Goal: Browse casually

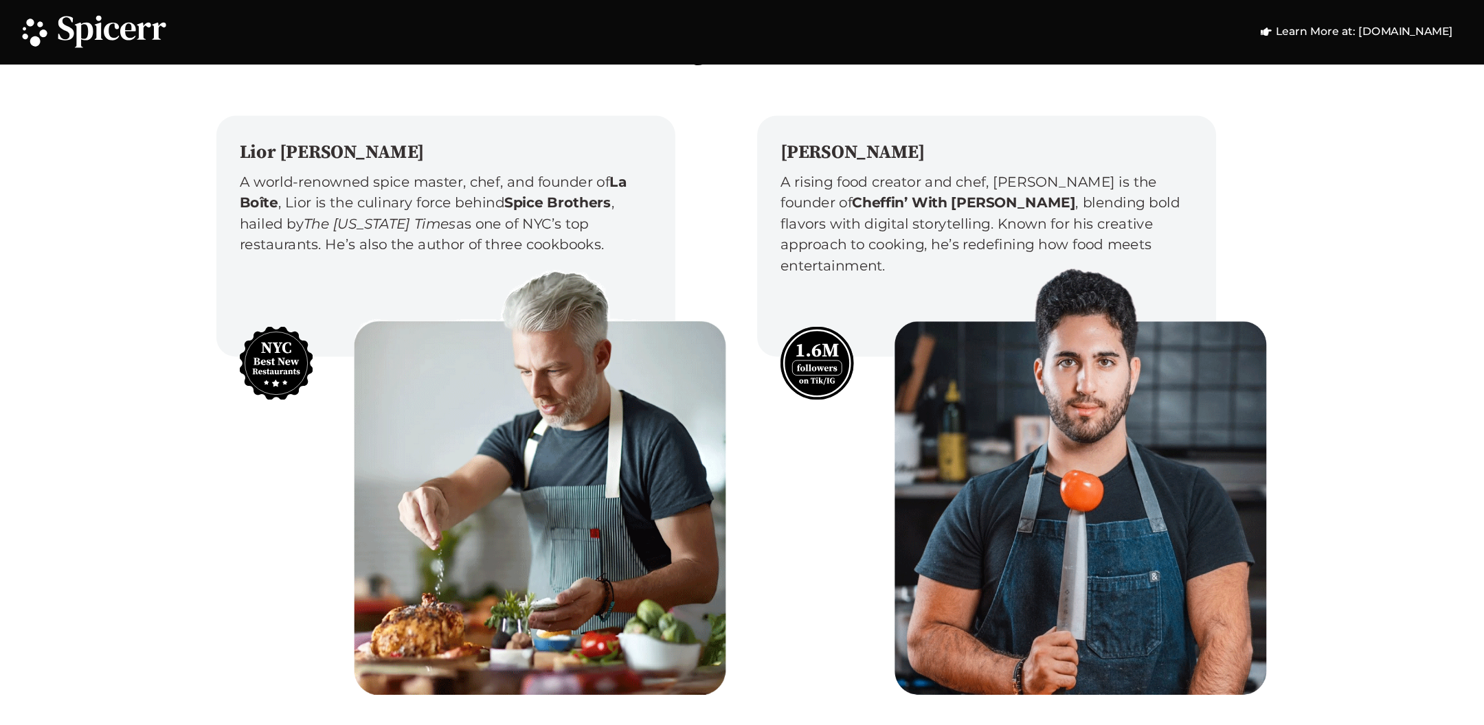
scroll to position [4223, 0]
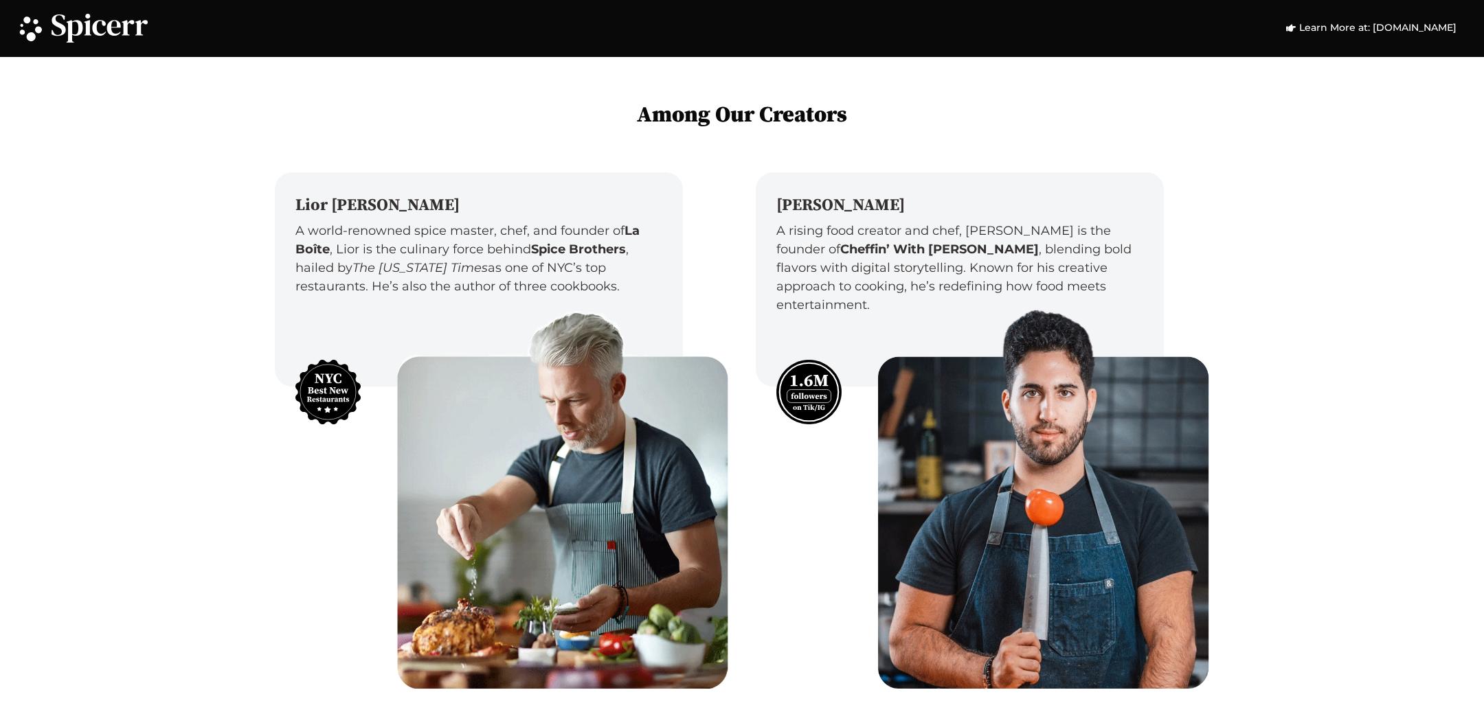
click at [673, 326] on img at bounding box center [562, 494] width 331 height 392
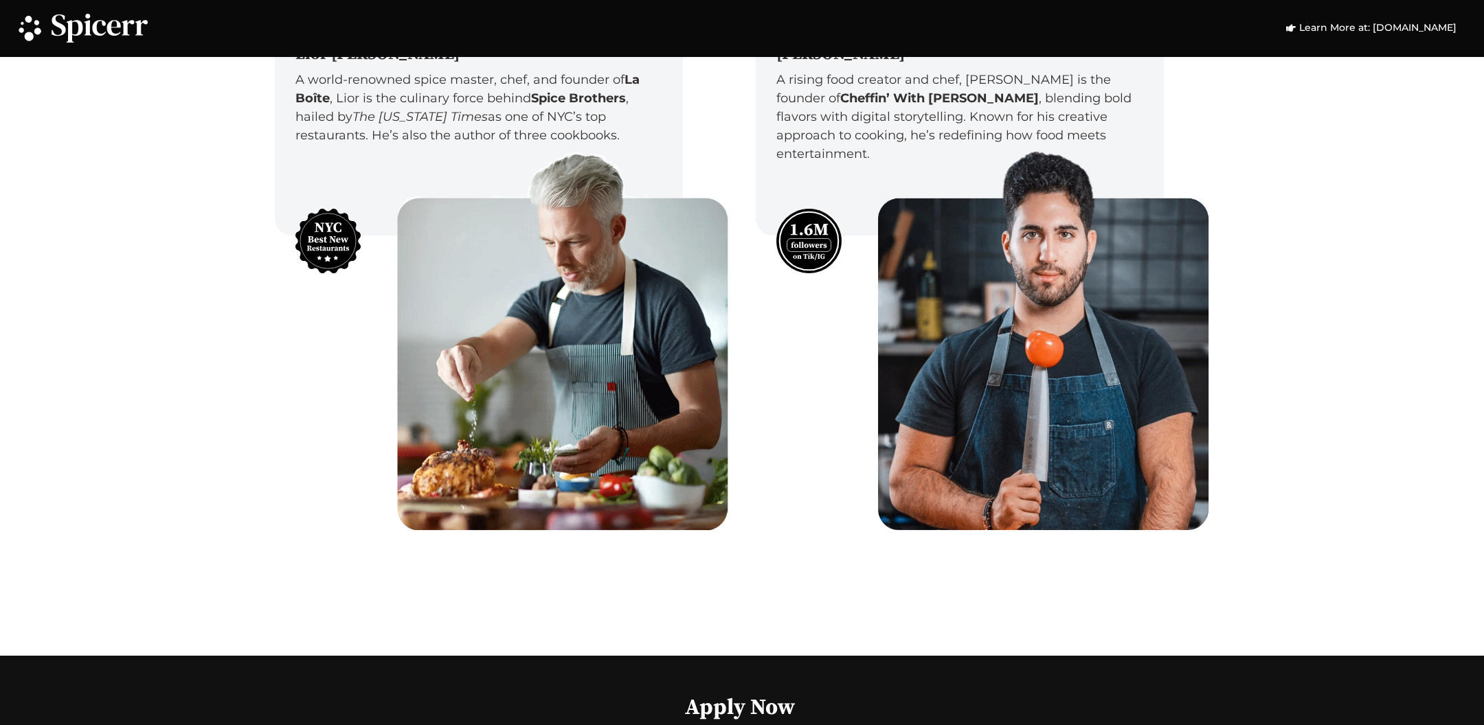
scroll to position [4427, 0]
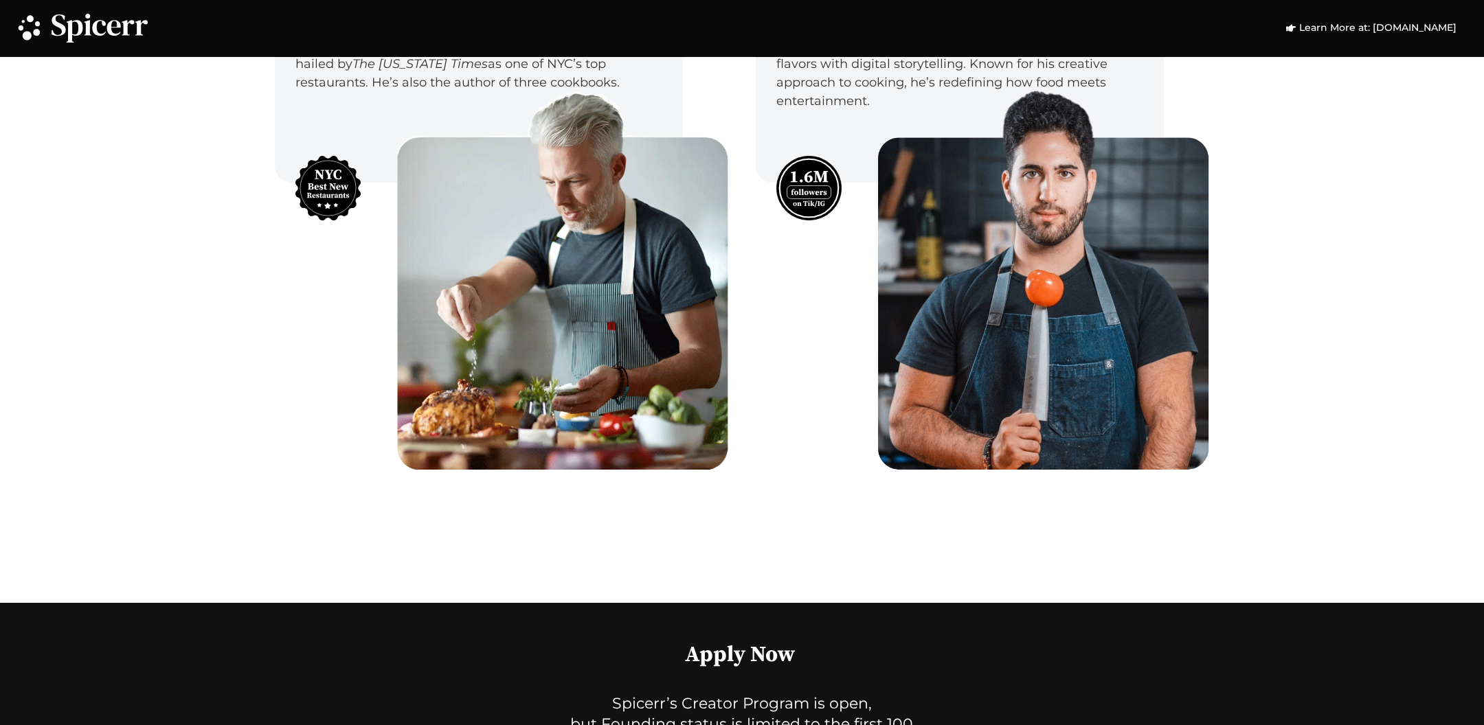
drag, startPoint x: 841, startPoint y: 153, endPoint x: 774, endPoint y: 152, distance: 66.6
click at [774, 152] on div at bounding box center [982, 264] width 453 height 373
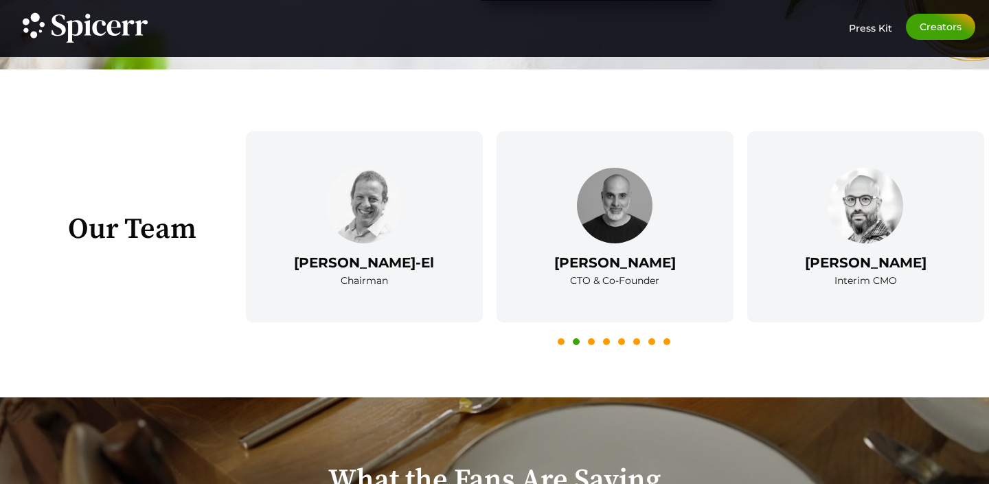
scroll to position [2073, 0]
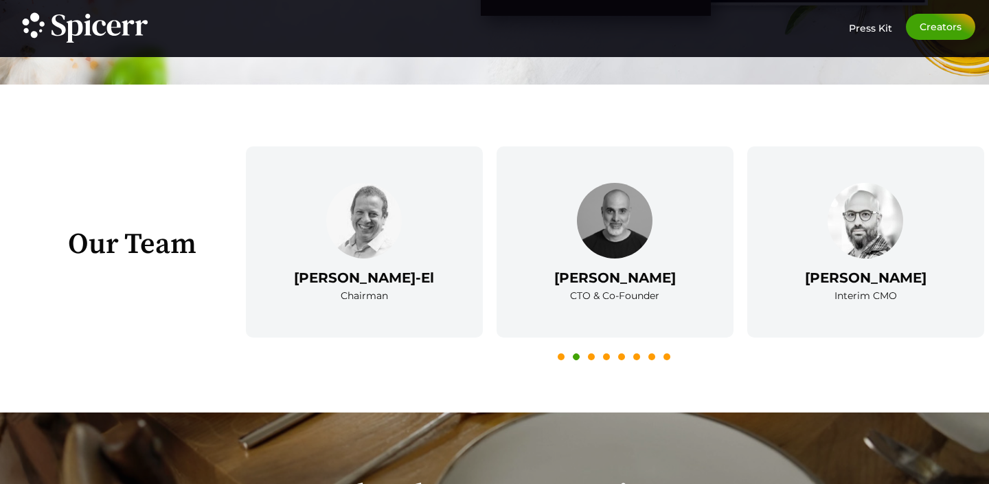
click at [563, 356] on button "1" at bounding box center [561, 356] width 7 height 7
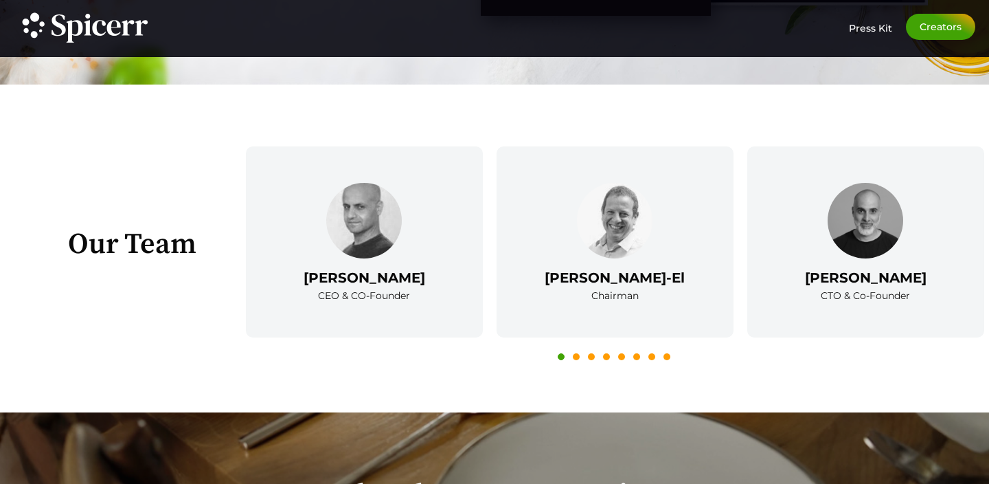
click at [591, 355] on button "3" at bounding box center [591, 356] width 7 height 7
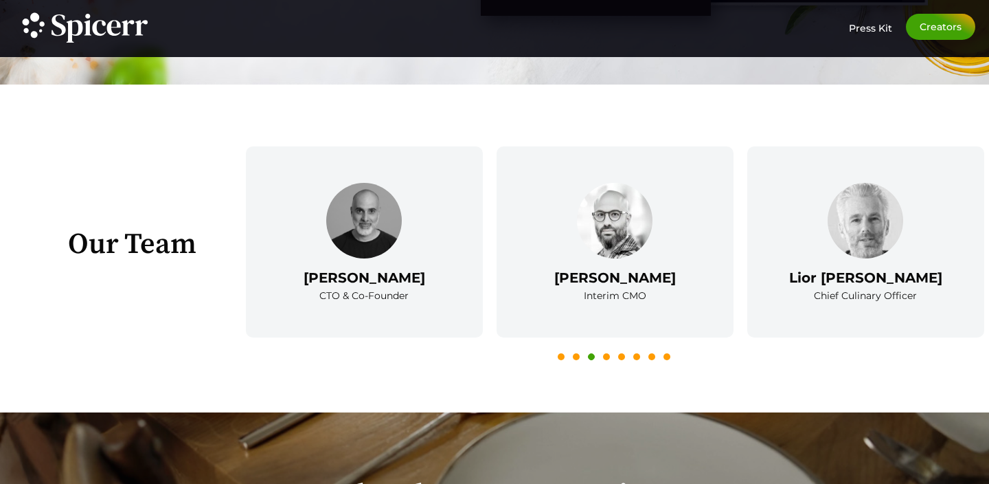
click at [608, 354] on button "4" at bounding box center [606, 356] width 7 height 7
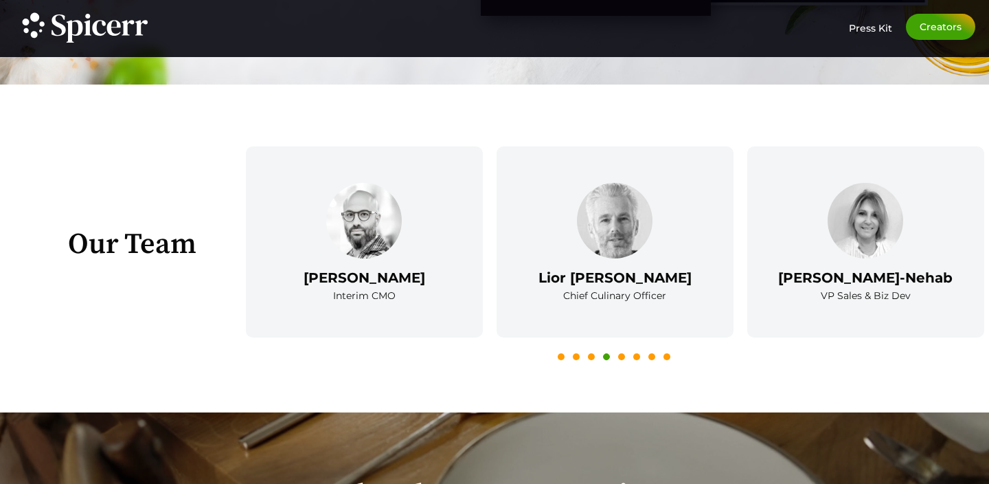
click at [622, 354] on button "5" at bounding box center [621, 356] width 7 height 7
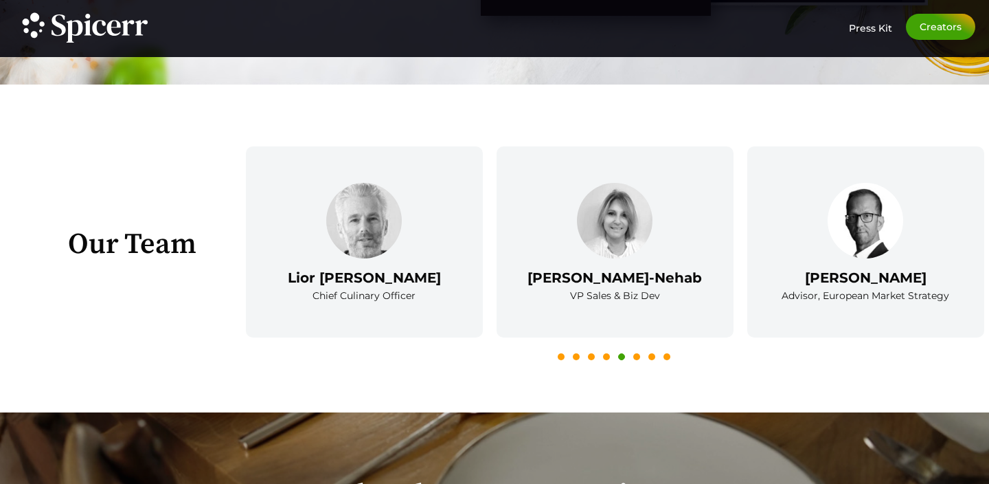
click at [638, 353] on button "6" at bounding box center [636, 356] width 7 height 7
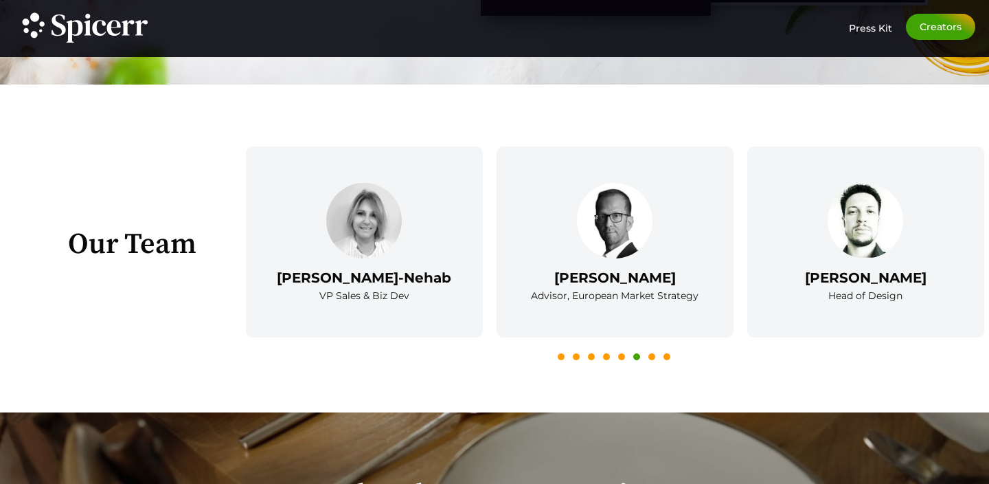
click at [668, 358] on icon at bounding box center [667, 361] width 7 height 7
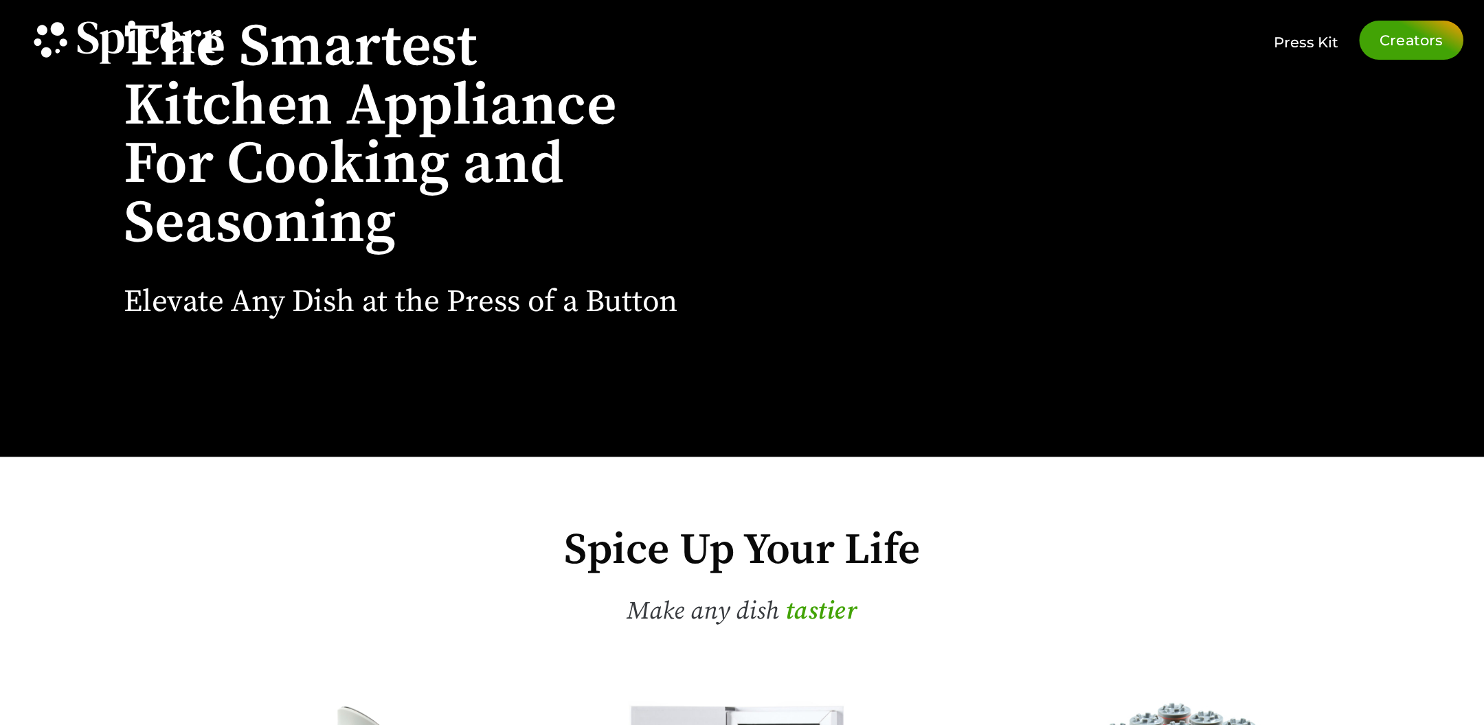
scroll to position [0, 0]
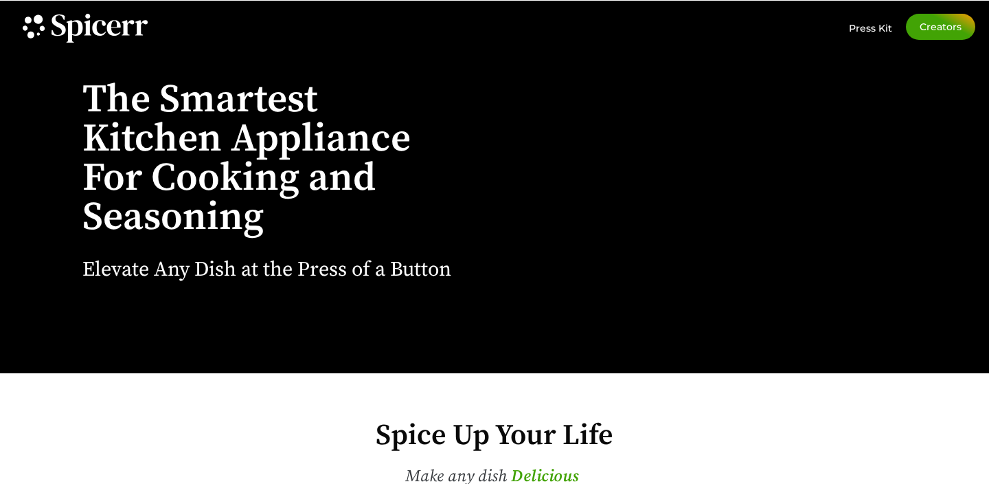
click at [107, 30] on icon at bounding box center [114, 28] width 14 height 16
click at [66, 25] on icon at bounding box center [100, 28] width 96 height 29
